Goal: Task Accomplishment & Management: Complete application form

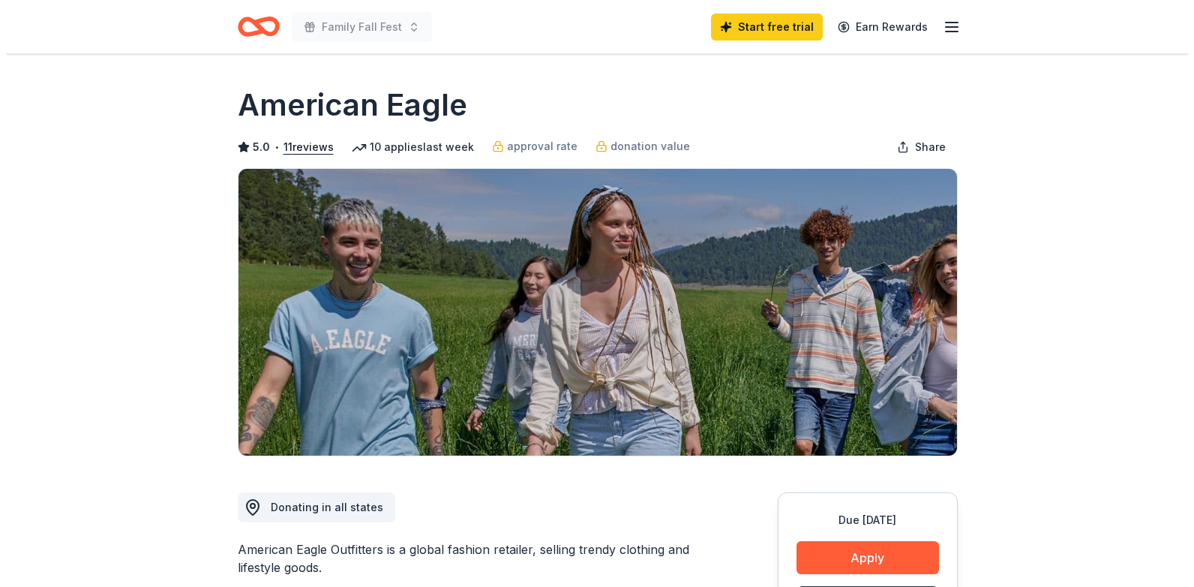
scroll to position [300, 0]
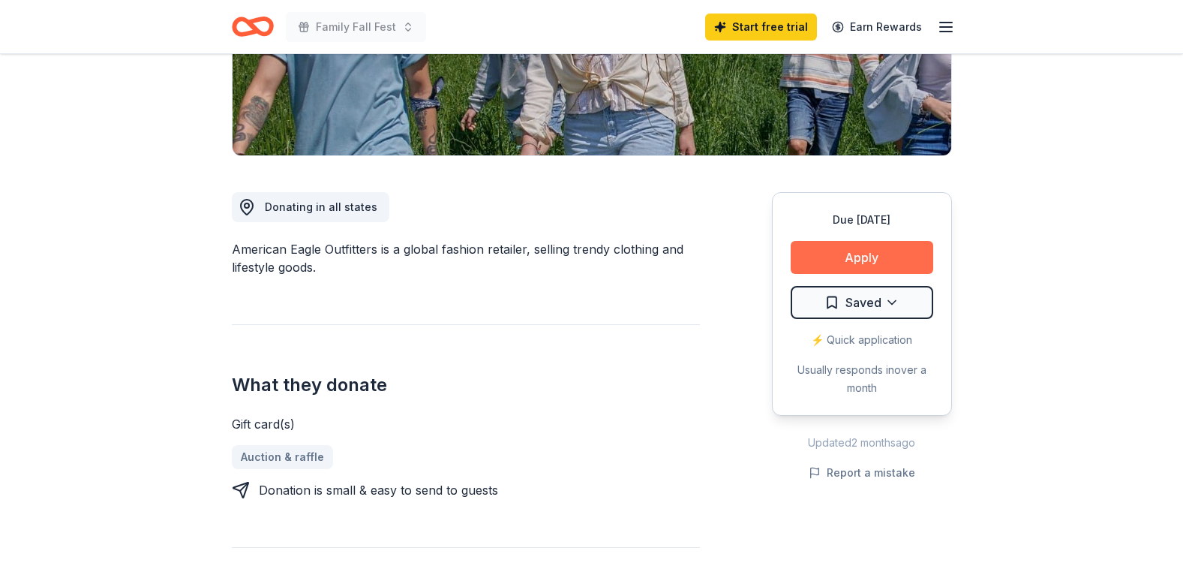
click at [842, 257] on button "Apply" at bounding box center [862, 257] width 143 height 33
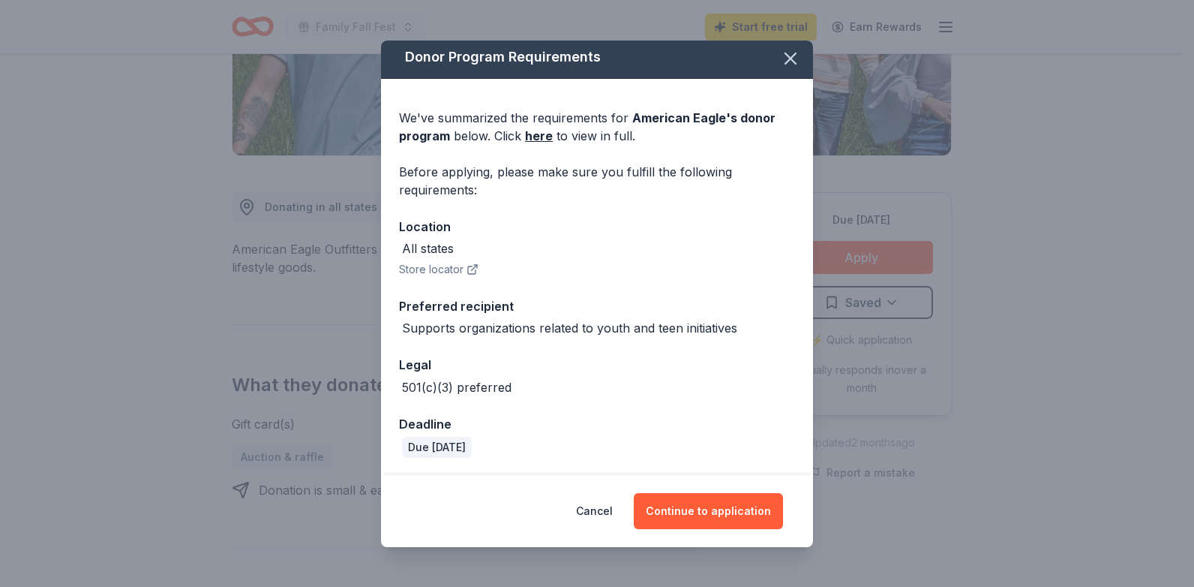
scroll to position [5, 0]
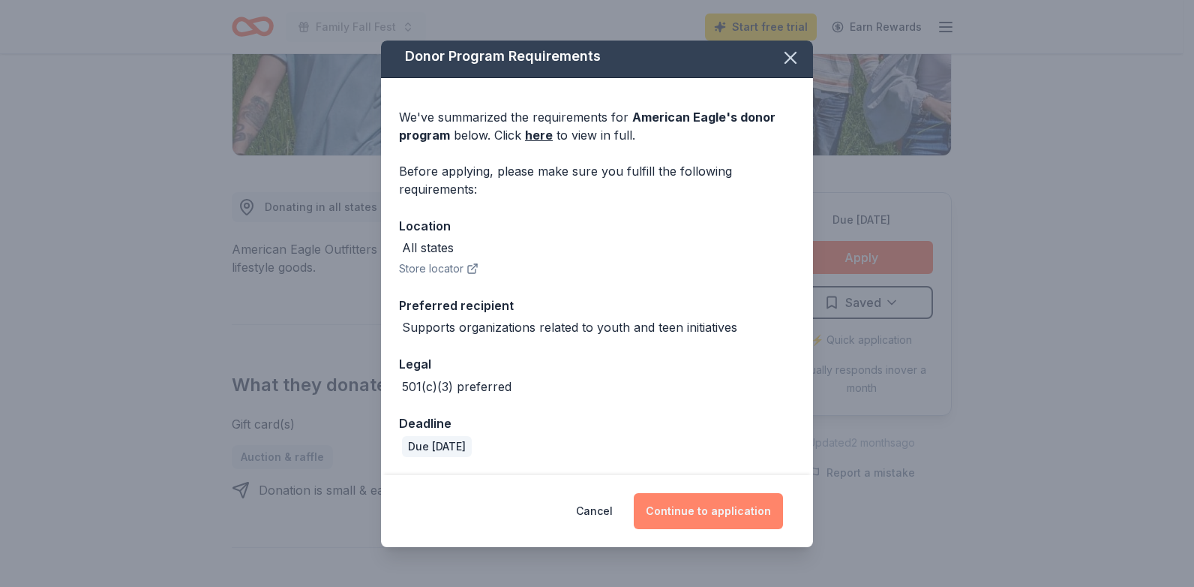
click at [696, 511] on button "Continue to application" at bounding box center [708, 511] width 149 height 36
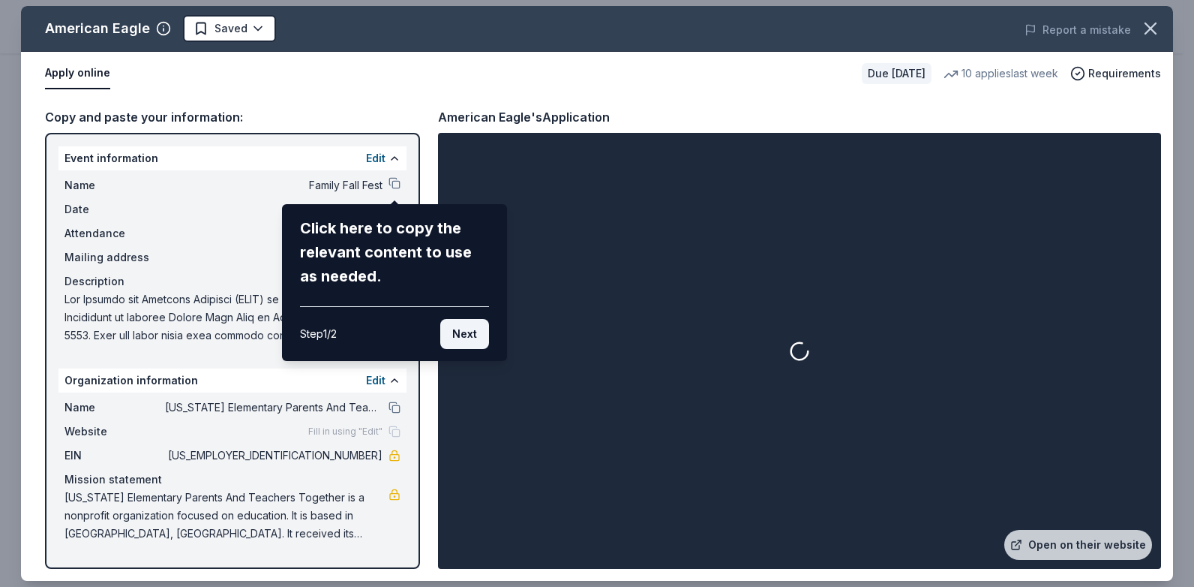
click at [453, 338] on button "Next" at bounding box center [464, 334] width 49 height 30
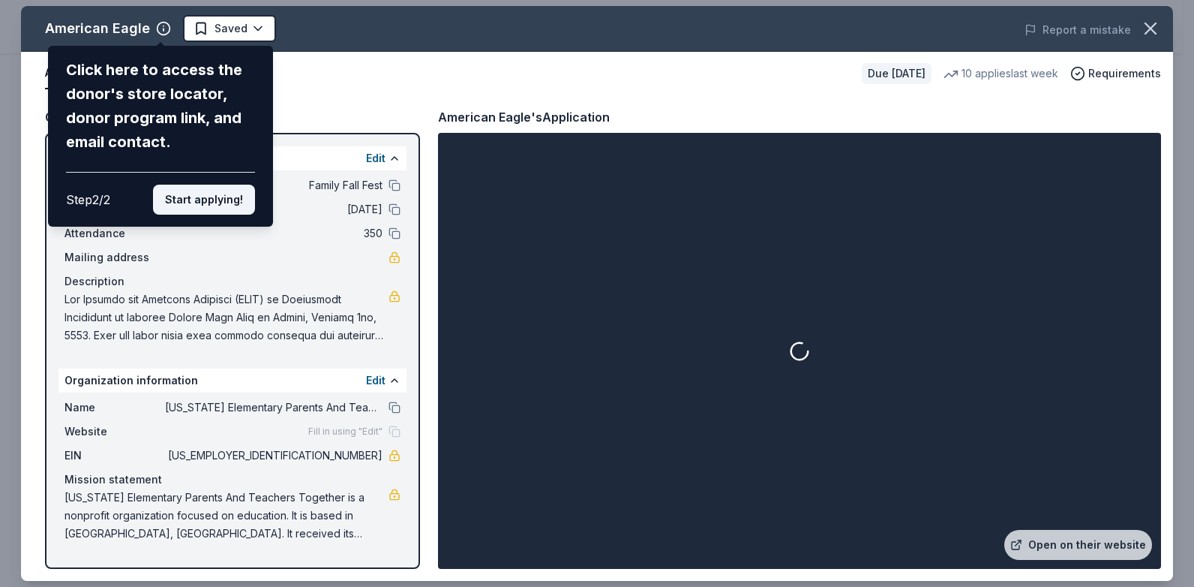
click at [236, 206] on button "Start applying!" at bounding box center [204, 200] width 102 height 30
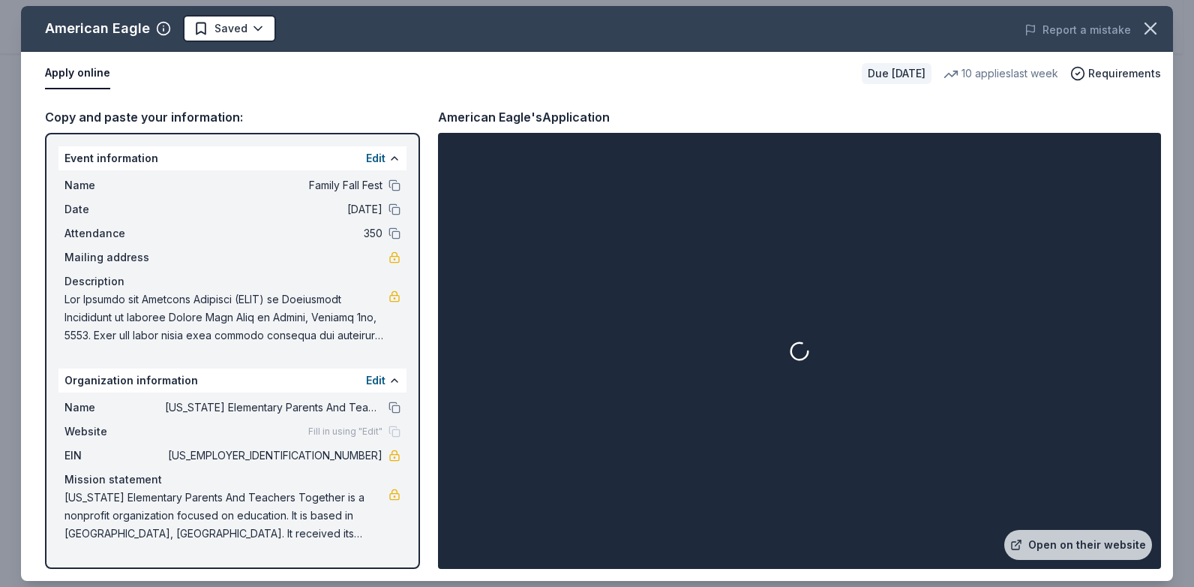
click at [330, 499] on span "Washington Elementary Parents And Teachers Together is a nonprofit organization…" at bounding box center [227, 515] width 324 height 54
click at [374, 377] on button "Edit" at bounding box center [376, 380] width 20 height 18
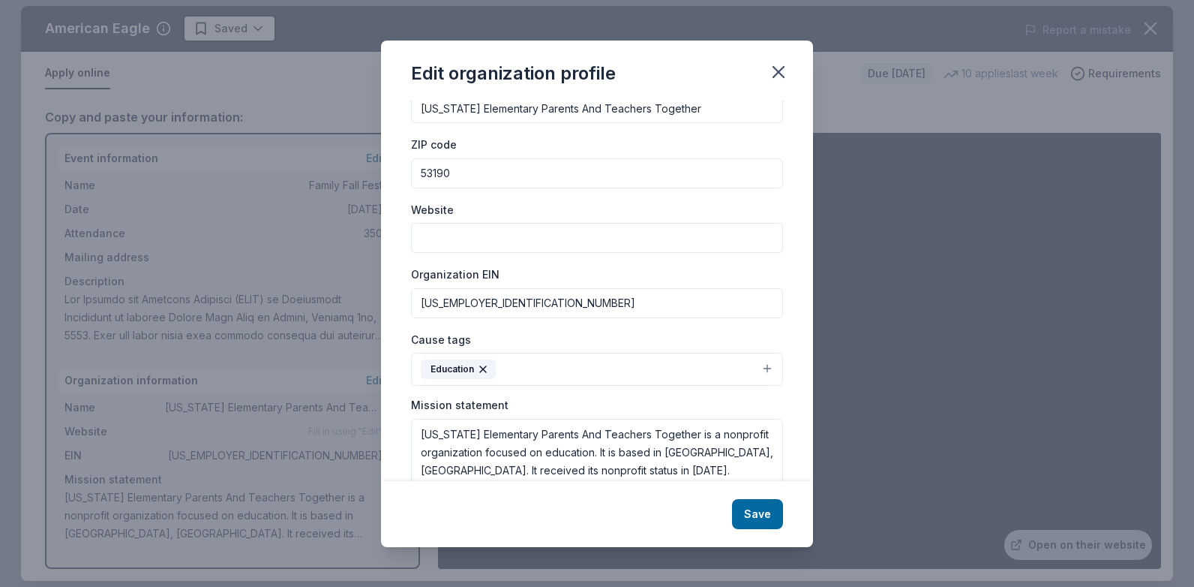
scroll to position [122, 0]
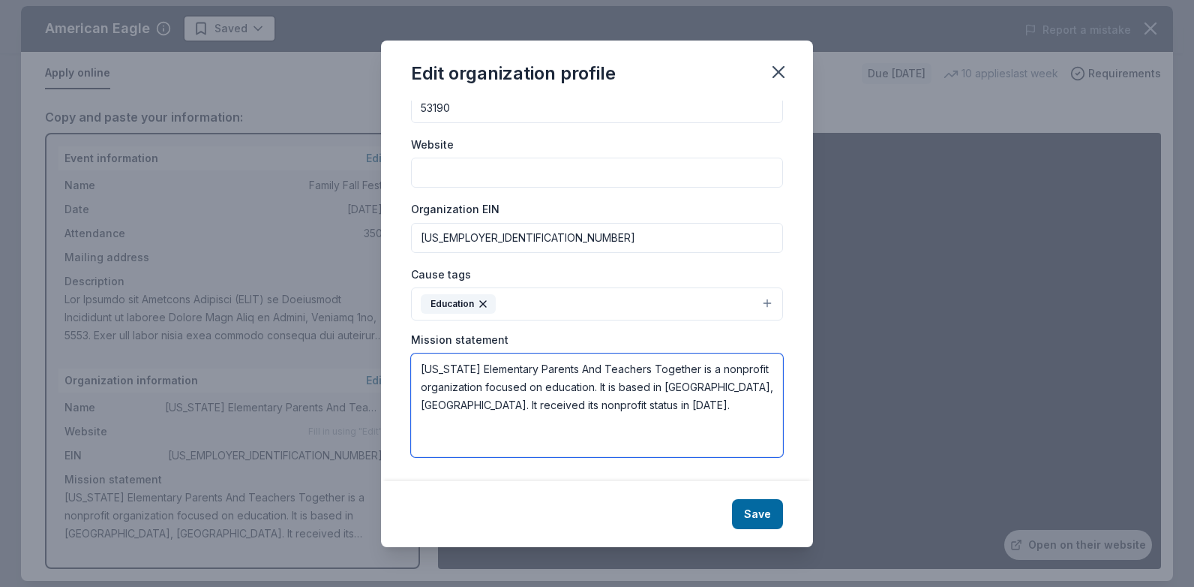
drag, startPoint x: 424, startPoint y: 368, endPoint x: 725, endPoint y: 417, distance: 304.8
click at [725, 417] on textarea "Washington Elementary Parents And Teachers Together is a nonprofit organization…" at bounding box center [597, 405] width 372 height 104
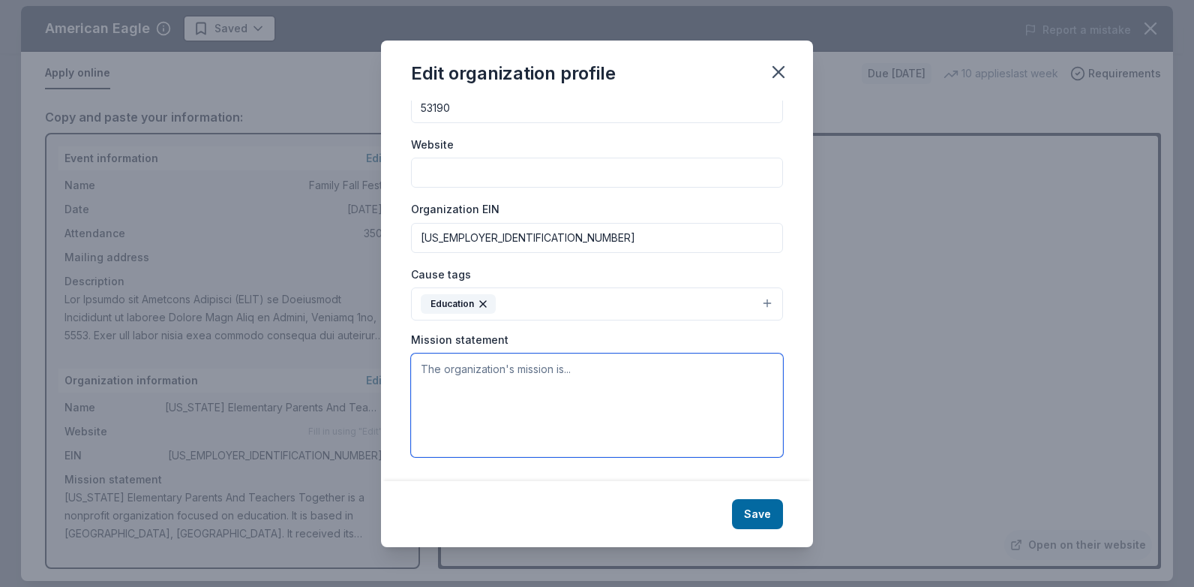
paste textarea "P.A.T.T. is a volunteer organization made up of dedicated parents, teachers and…"
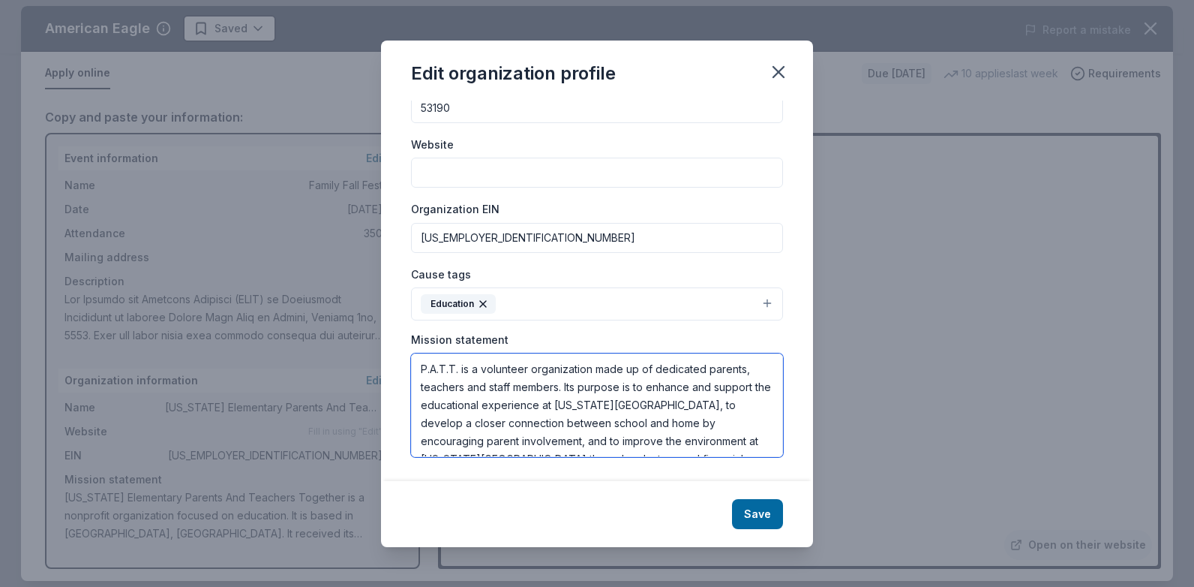
scroll to position [28, 0]
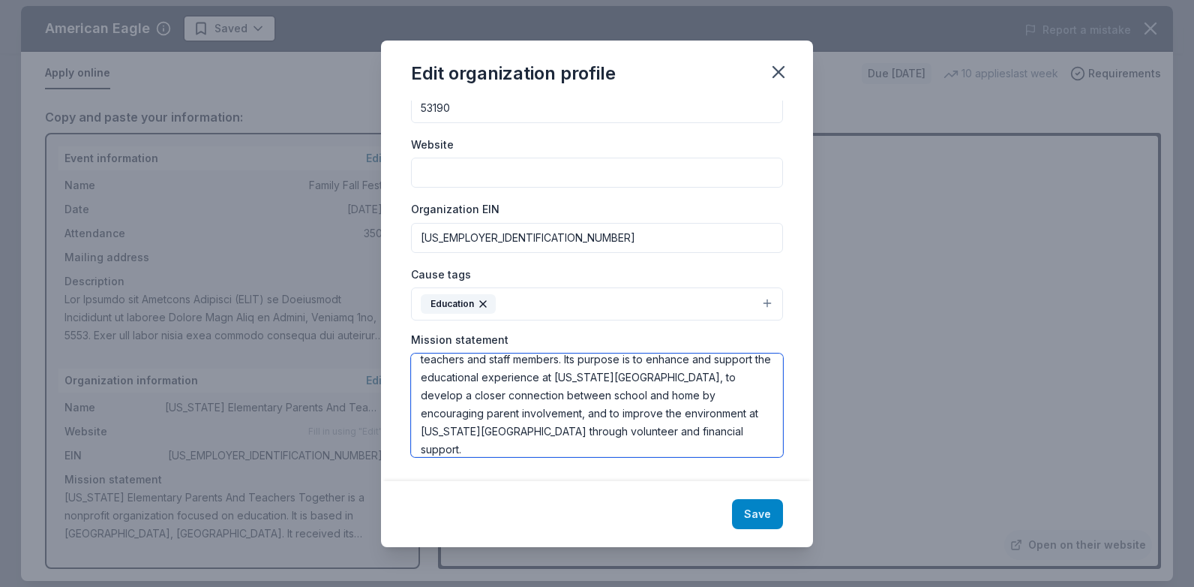
type textarea "P.A.T.T. is a volunteer organization made up of dedicated parents, teachers and…"
click at [749, 509] on button "Save" at bounding box center [757, 514] width 51 height 30
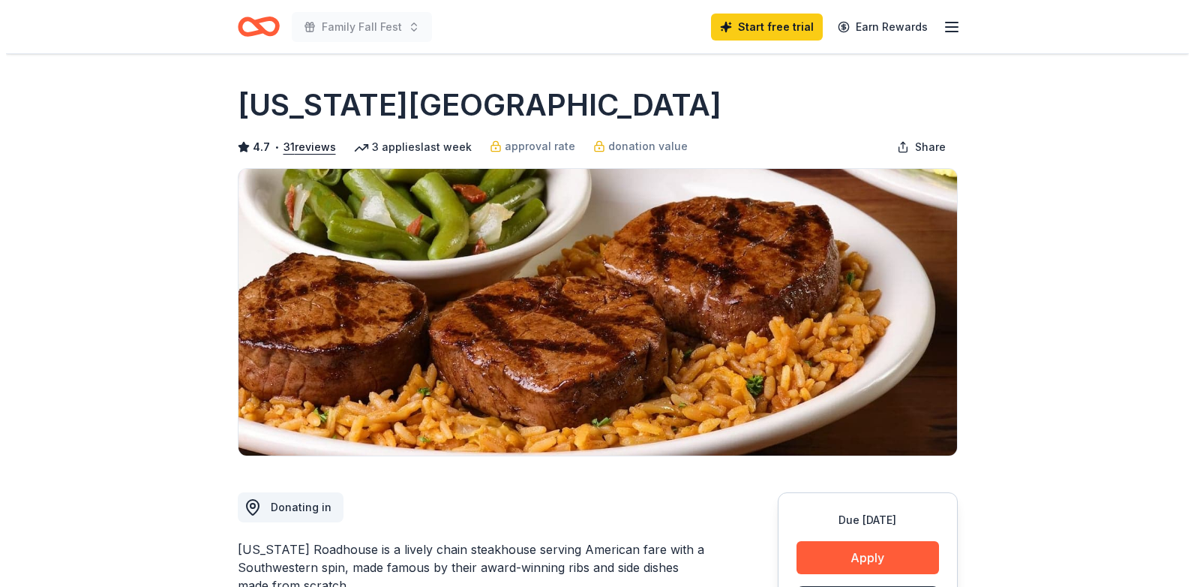
scroll to position [150, 0]
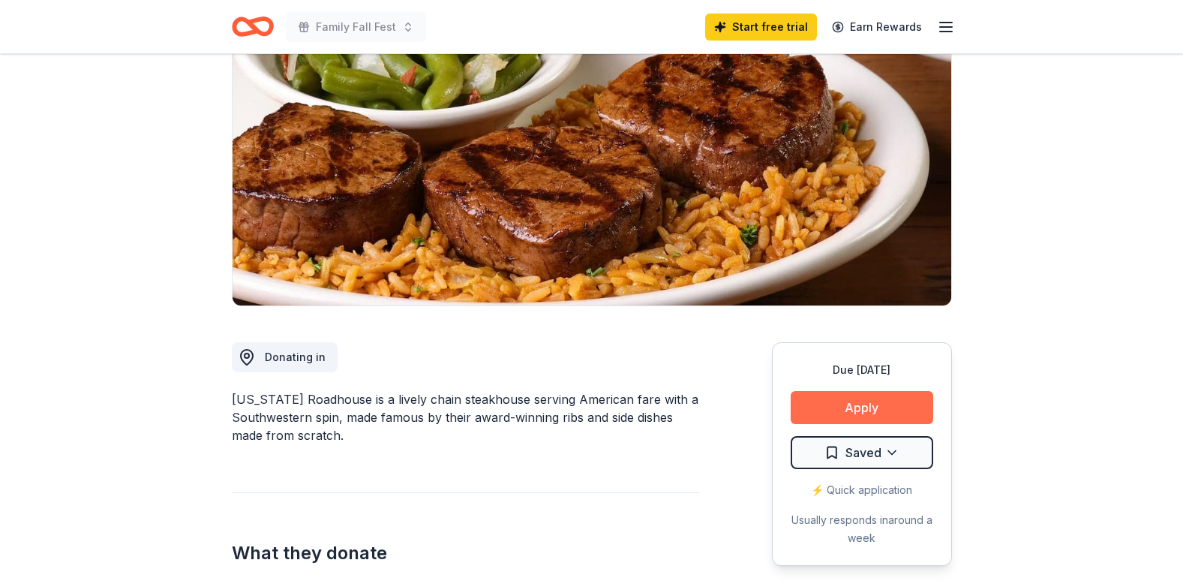
click at [861, 416] on button "Apply" at bounding box center [862, 407] width 143 height 33
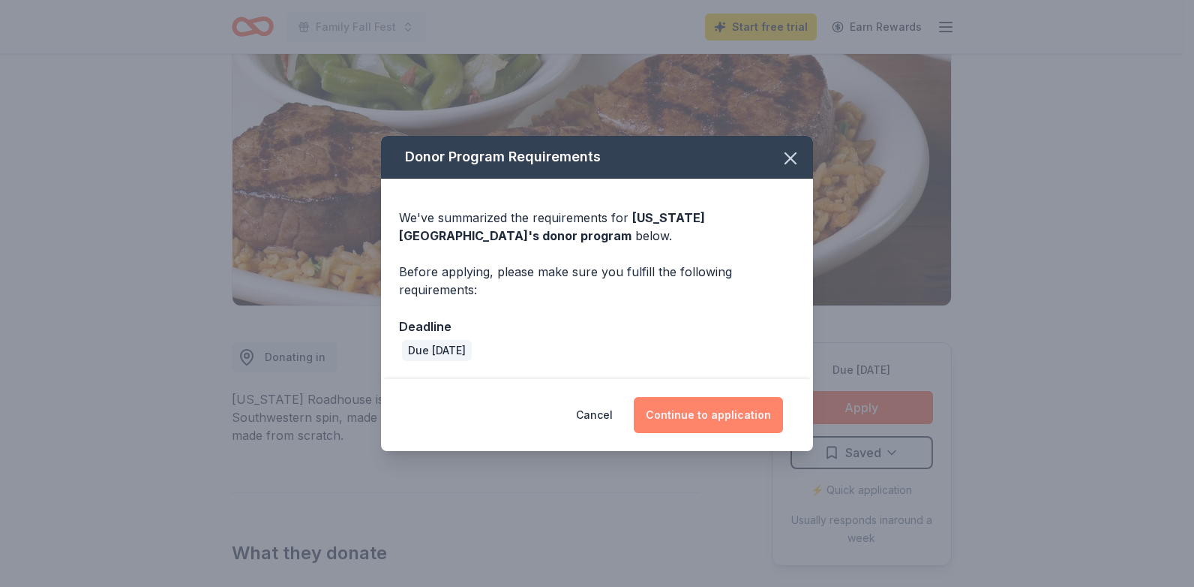
click at [682, 416] on button "Continue to application" at bounding box center [708, 415] width 149 height 36
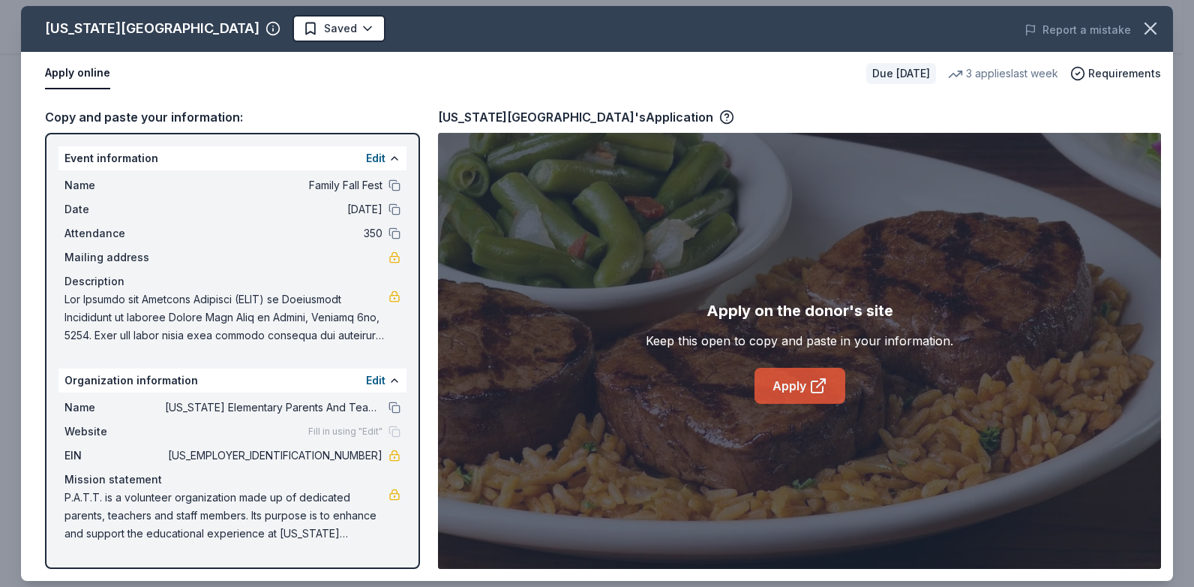
click at [817, 391] on icon at bounding box center [818, 386] width 18 height 18
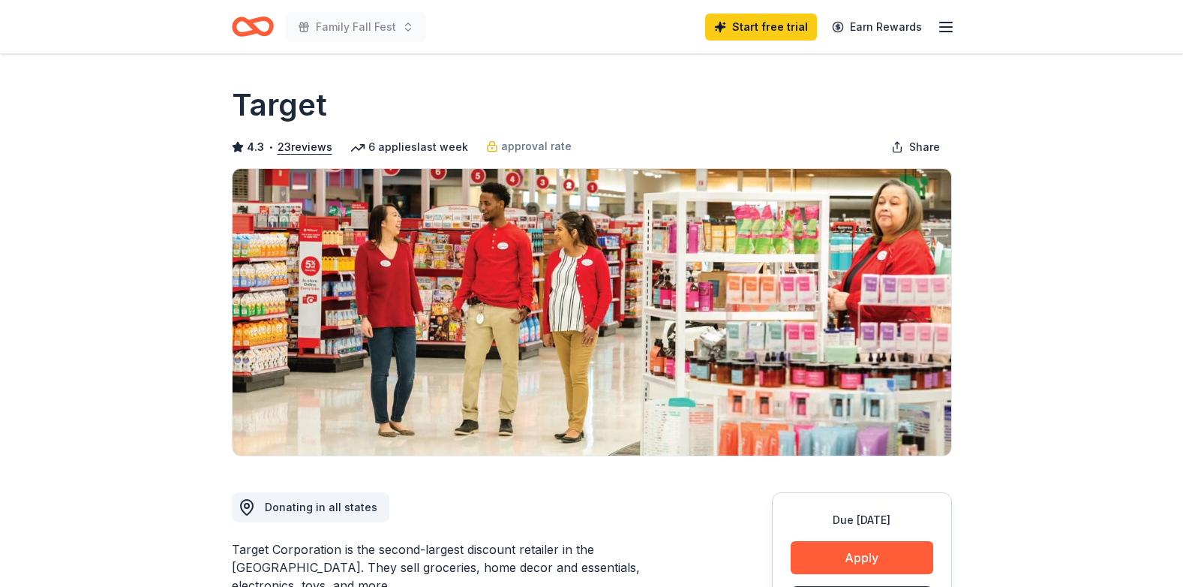
scroll to position [150, 0]
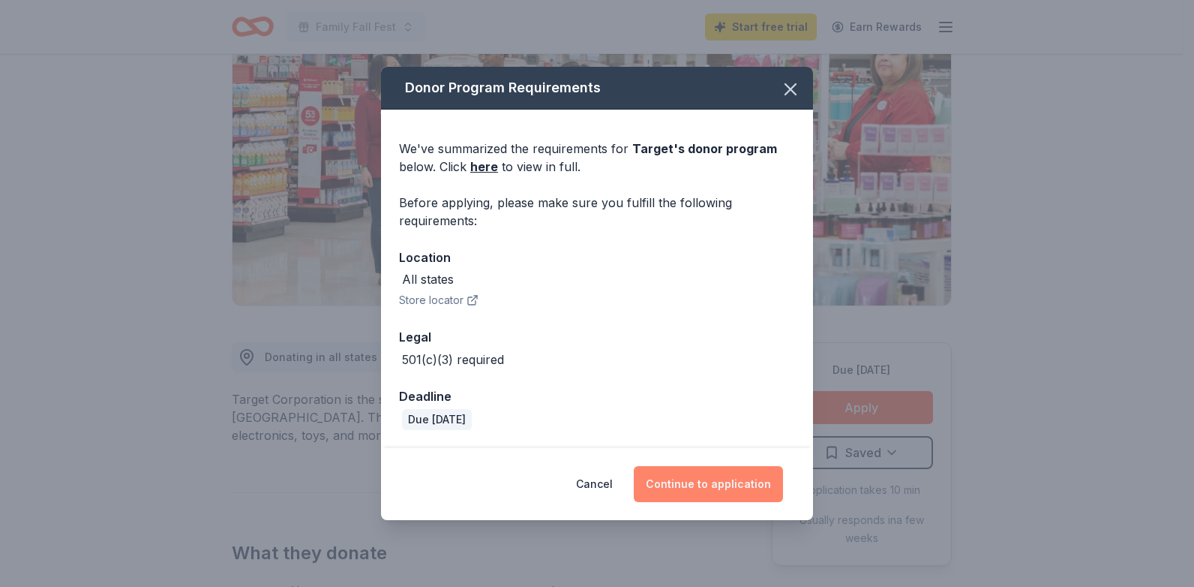
click at [713, 488] on button "Continue to application" at bounding box center [708, 484] width 149 height 36
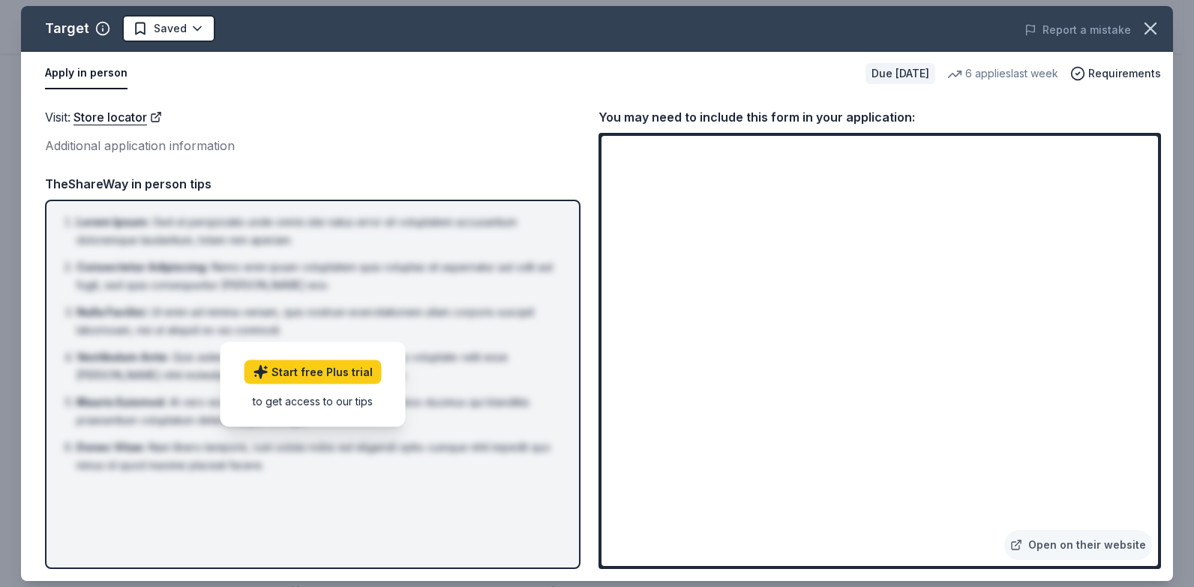
click at [447, 122] on div "Visit : Store locator" at bounding box center [313, 117] width 536 height 20
click at [1061, 548] on link "Open on their website" at bounding box center [1078, 545] width 148 height 30
click at [1148, 28] on icon "button" at bounding box center [1150, 28] width 21 height 21
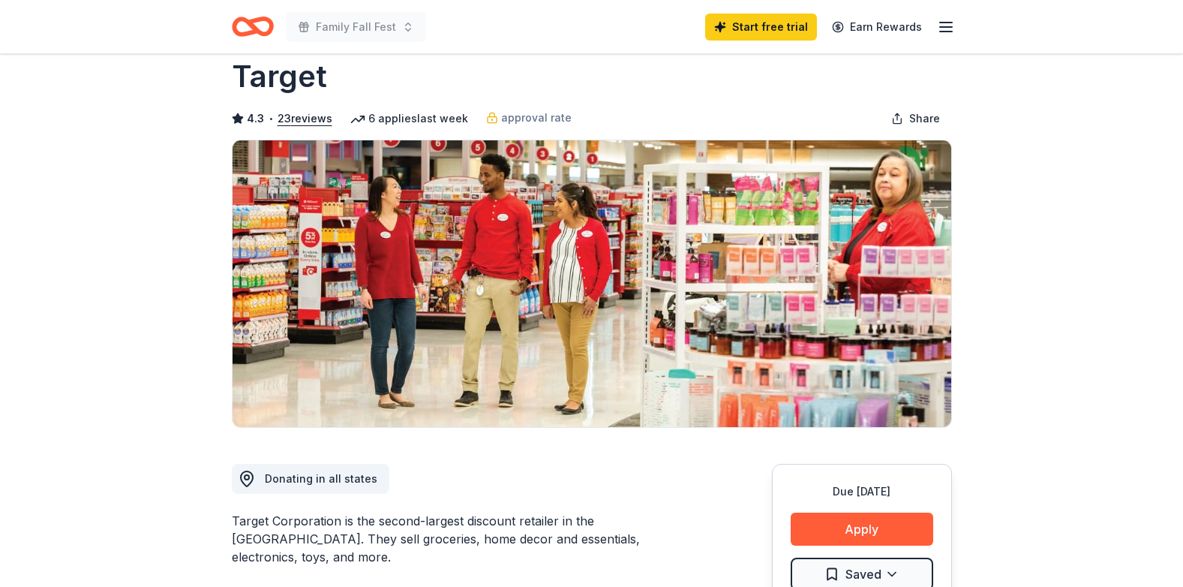
scroll to position [0, 0]
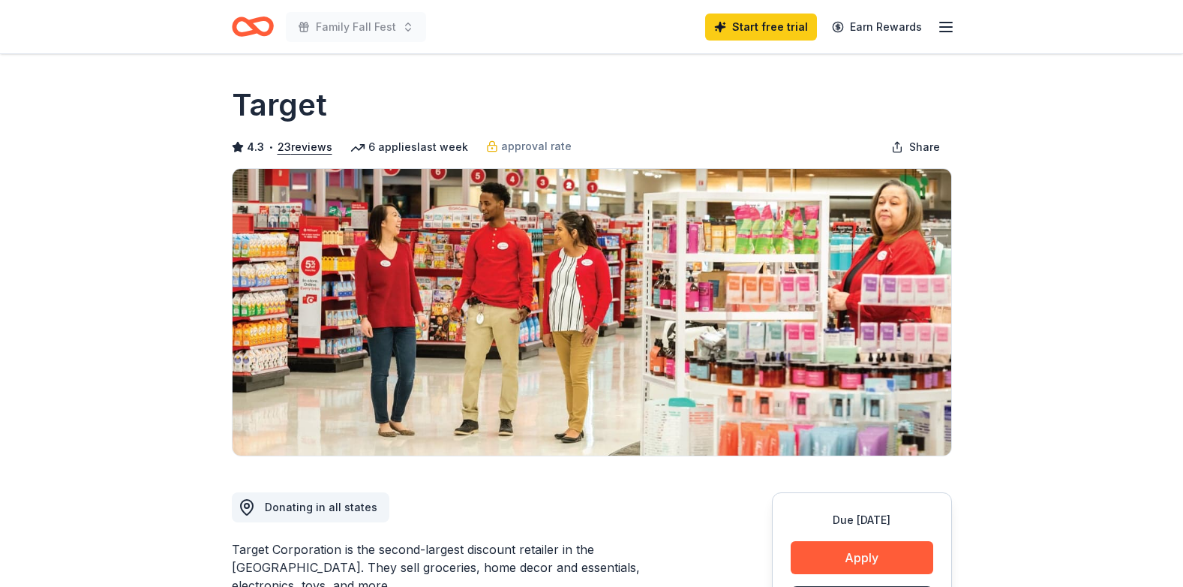
click at [953, 29] on icon "button" at bounding box center [946, 27] width 18 height 18
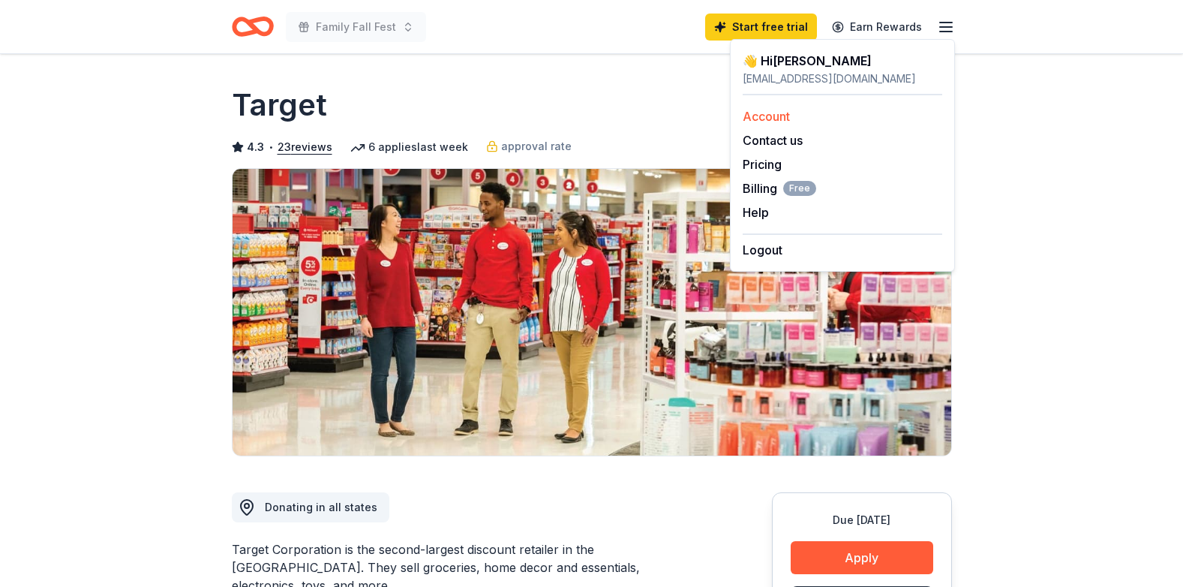
click at [812, 119] on div "Account" at bounding box center [843, 116] width 200 height 18
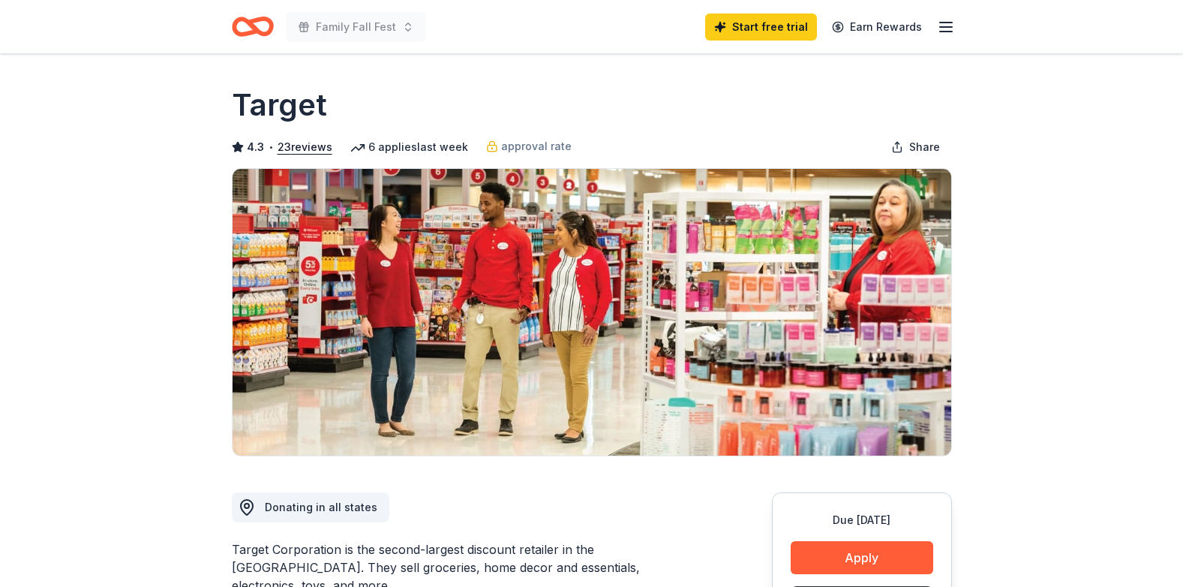
click at [249, 24] on icon "Home" at bounding box center [259, 26] width 23 height 15
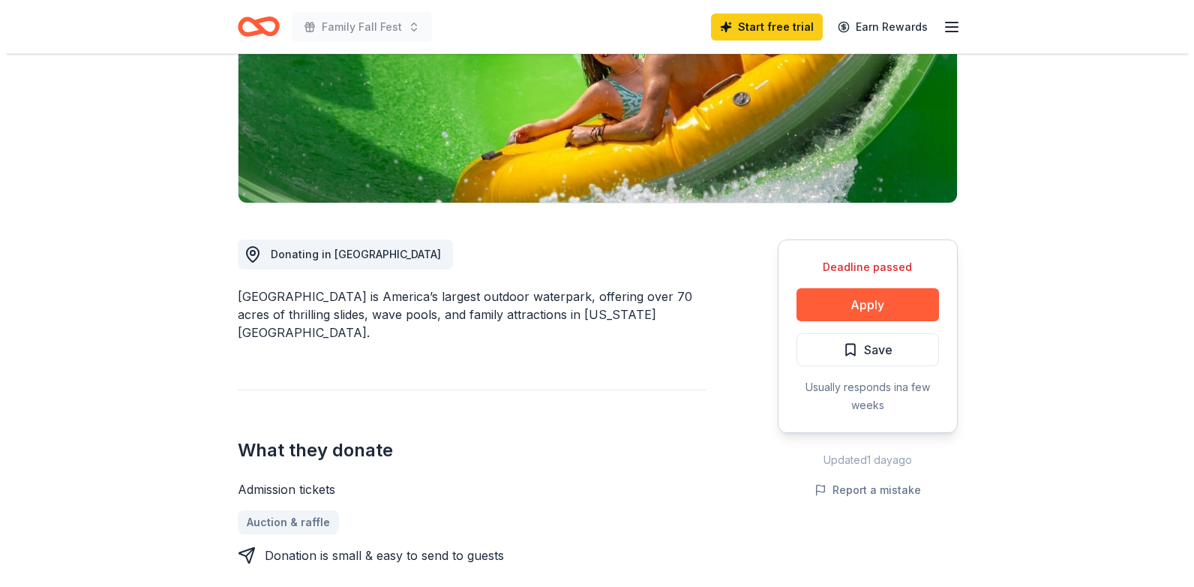
scroll to position [300, 0]
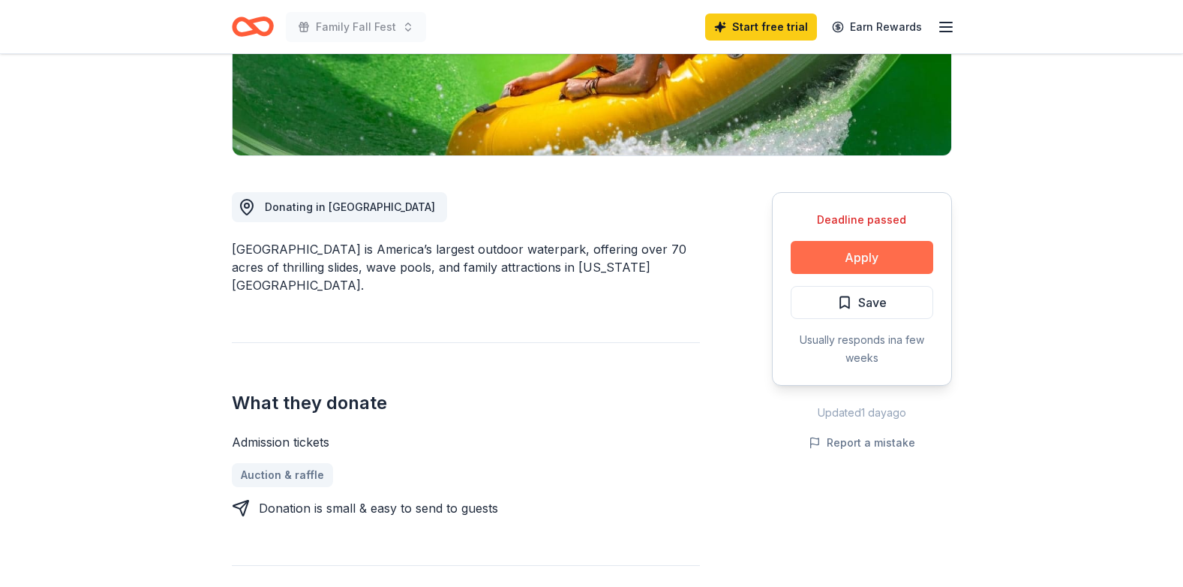
click at [831, 254] on button "Apply" at bounding box center [862, 257] width 143 height 33
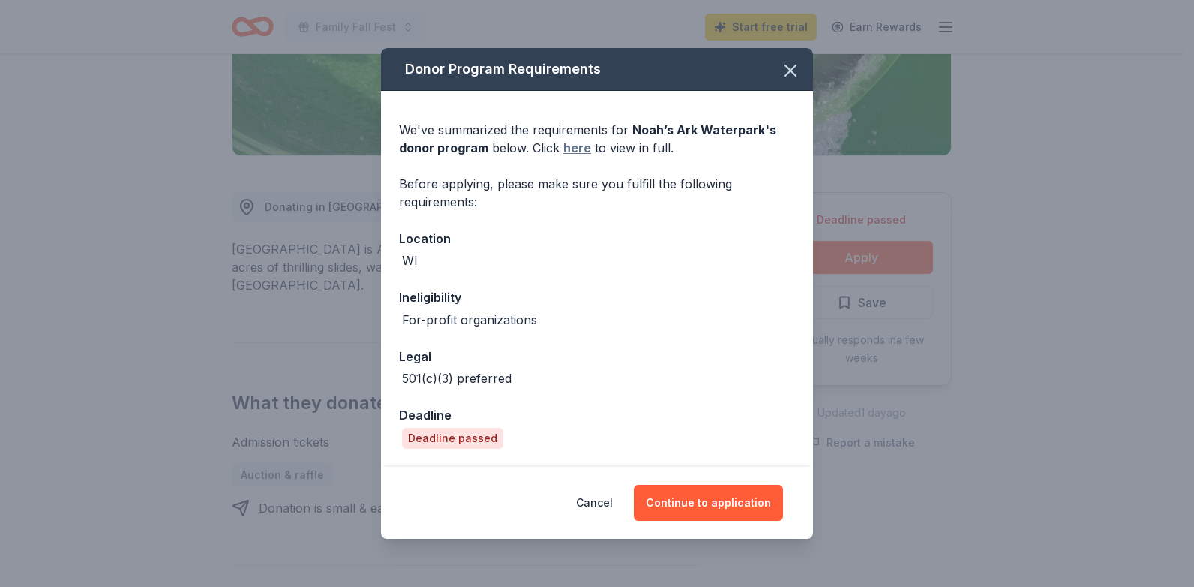
click at [572, 147] on link "here" at bounding box center [577, 148] width 28 height 18
